Goal: Navigation & Orientation: Find specific page/section

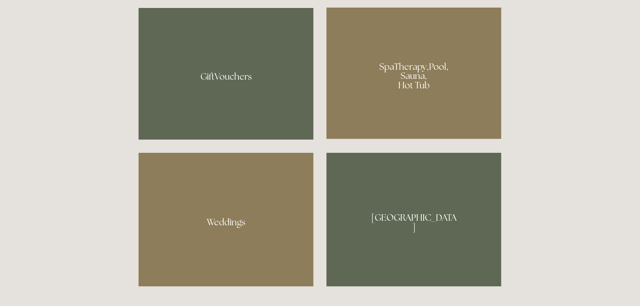
scroll to position [623, 0]
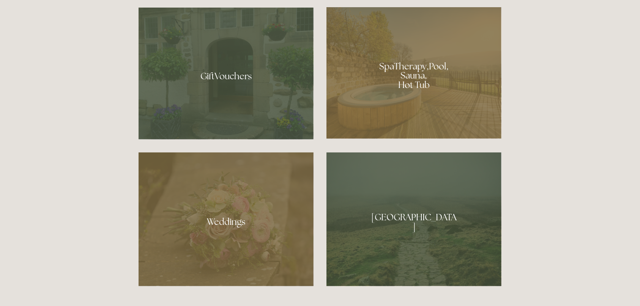
click at [403, 69] on div at bounding box center [413, 73] width 175 height 132
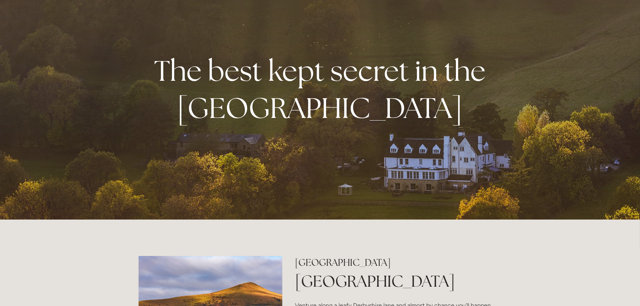
scroll to position [0, 0]
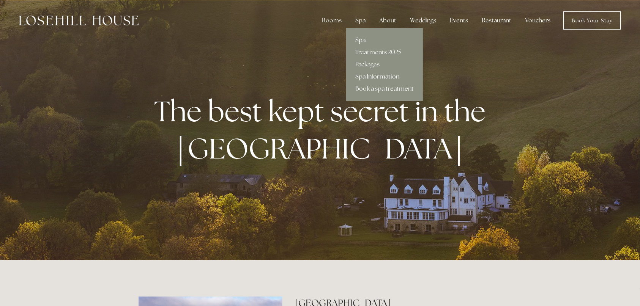
click at [376, 79] on link "Spa Information" at bounding box center [384, 77] width 77 height 12
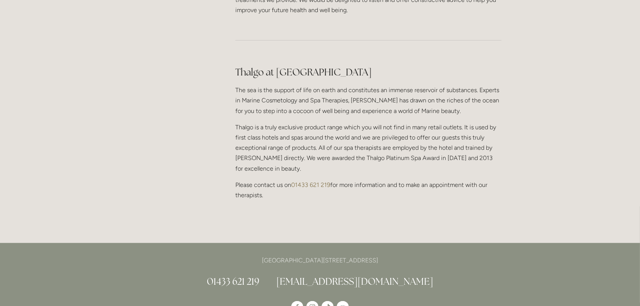
scroll to position [662, 0]
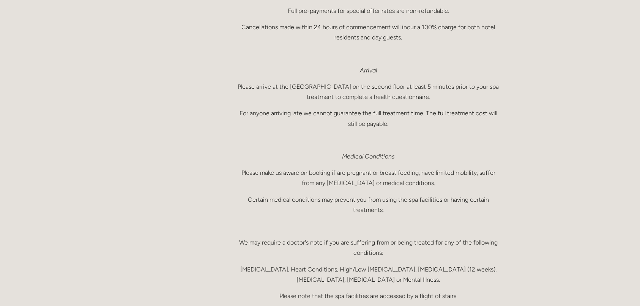
scroll to position [184, 0]
